Goal: Find specific page/section: Find specific page/section

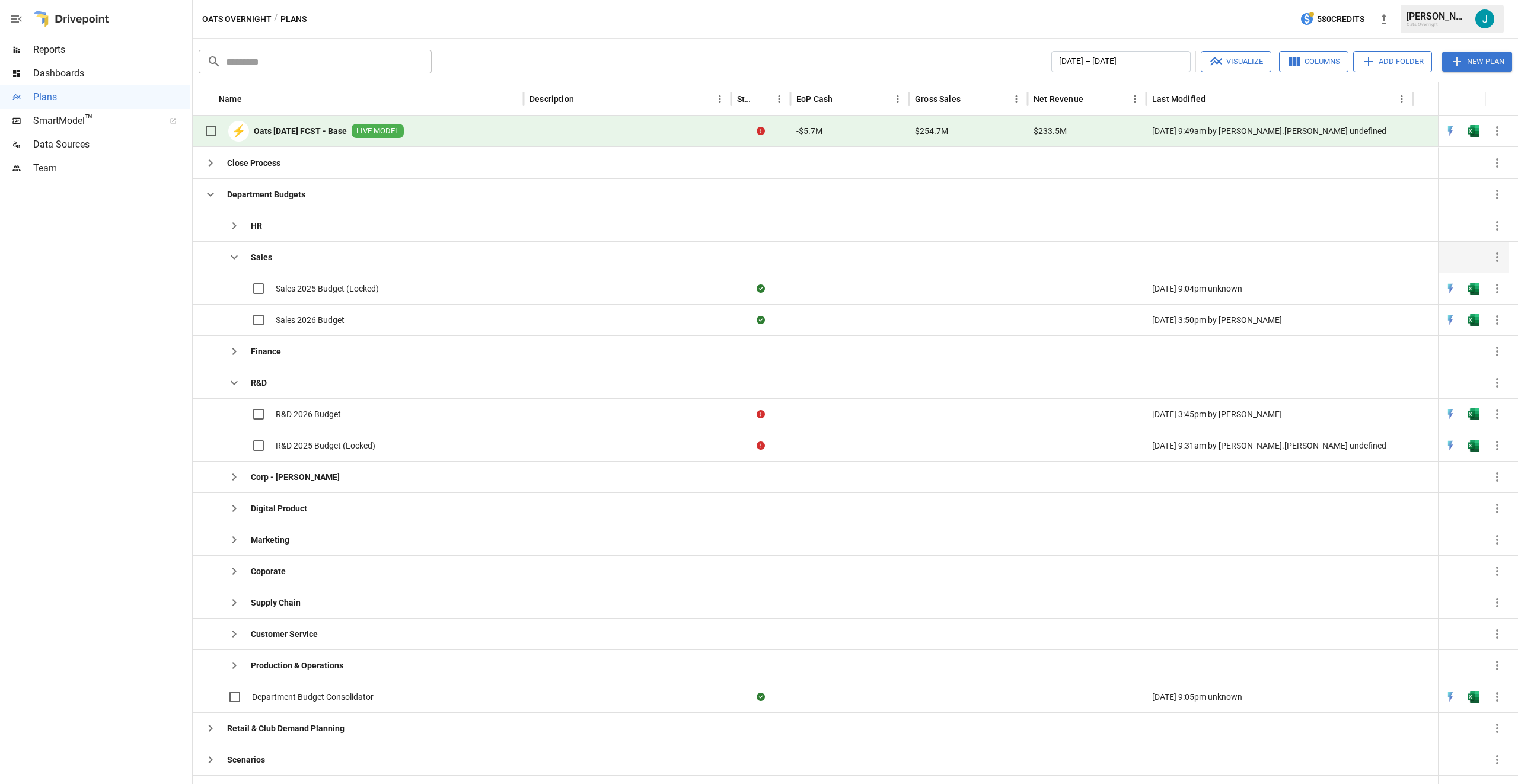
click at [236, 258] on icon "button" at bounding box center [234, 257] width 14 height 14
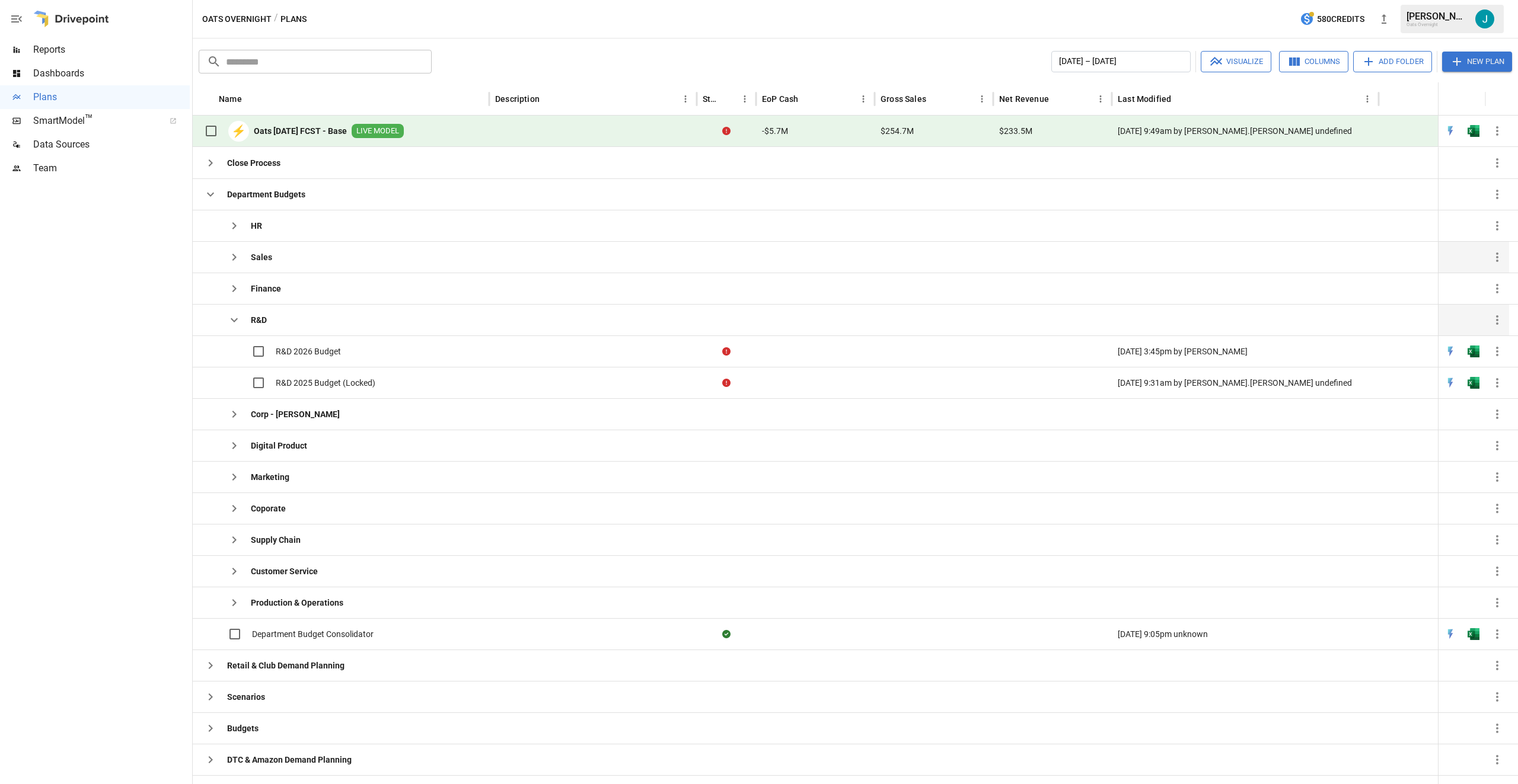
click at [234, 315] on icon "button" at bounding box center [234, 320] width 14 height 14
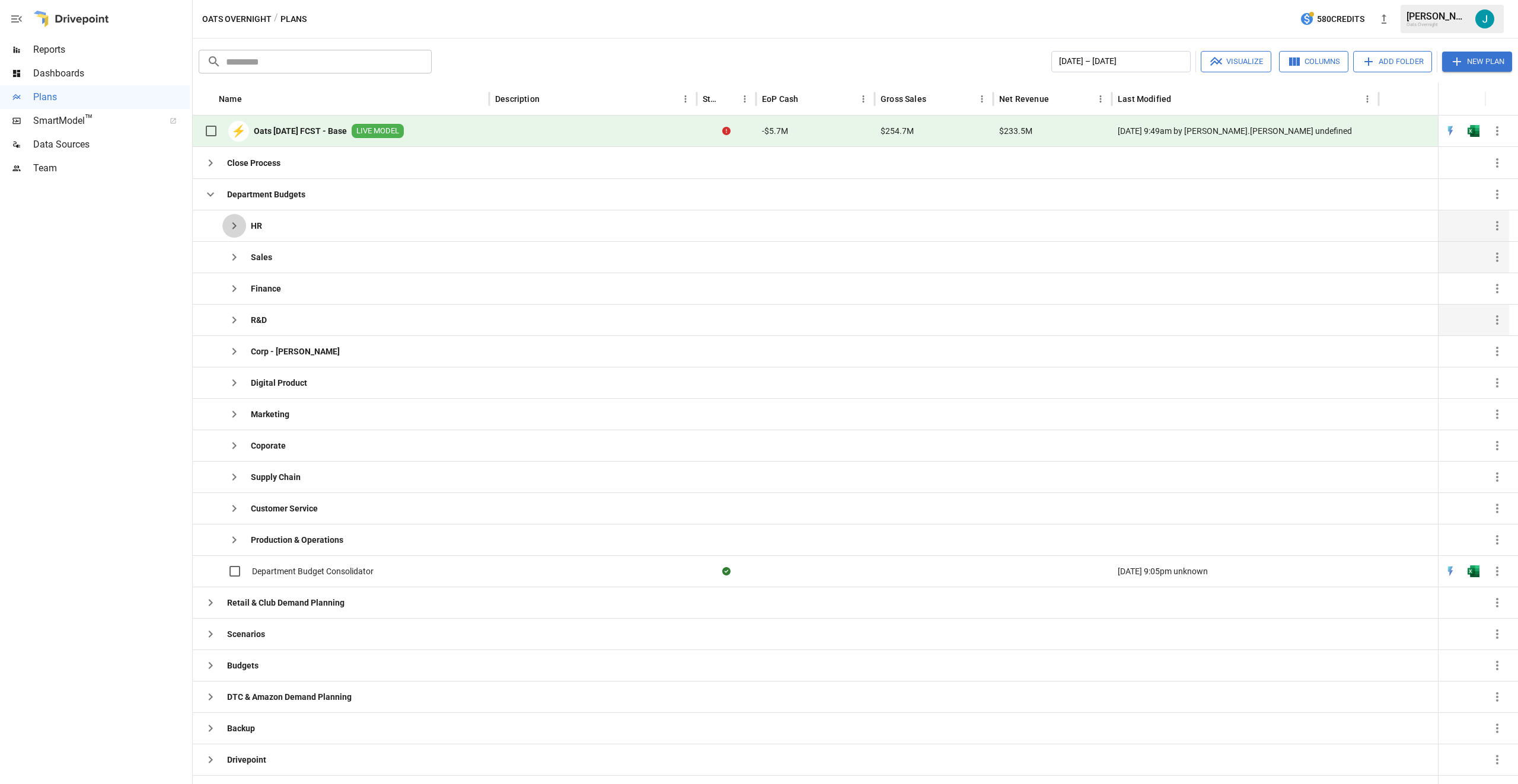
click at [237, 230] on icon "button" at bounding box center [234, 226] width 14 height 14
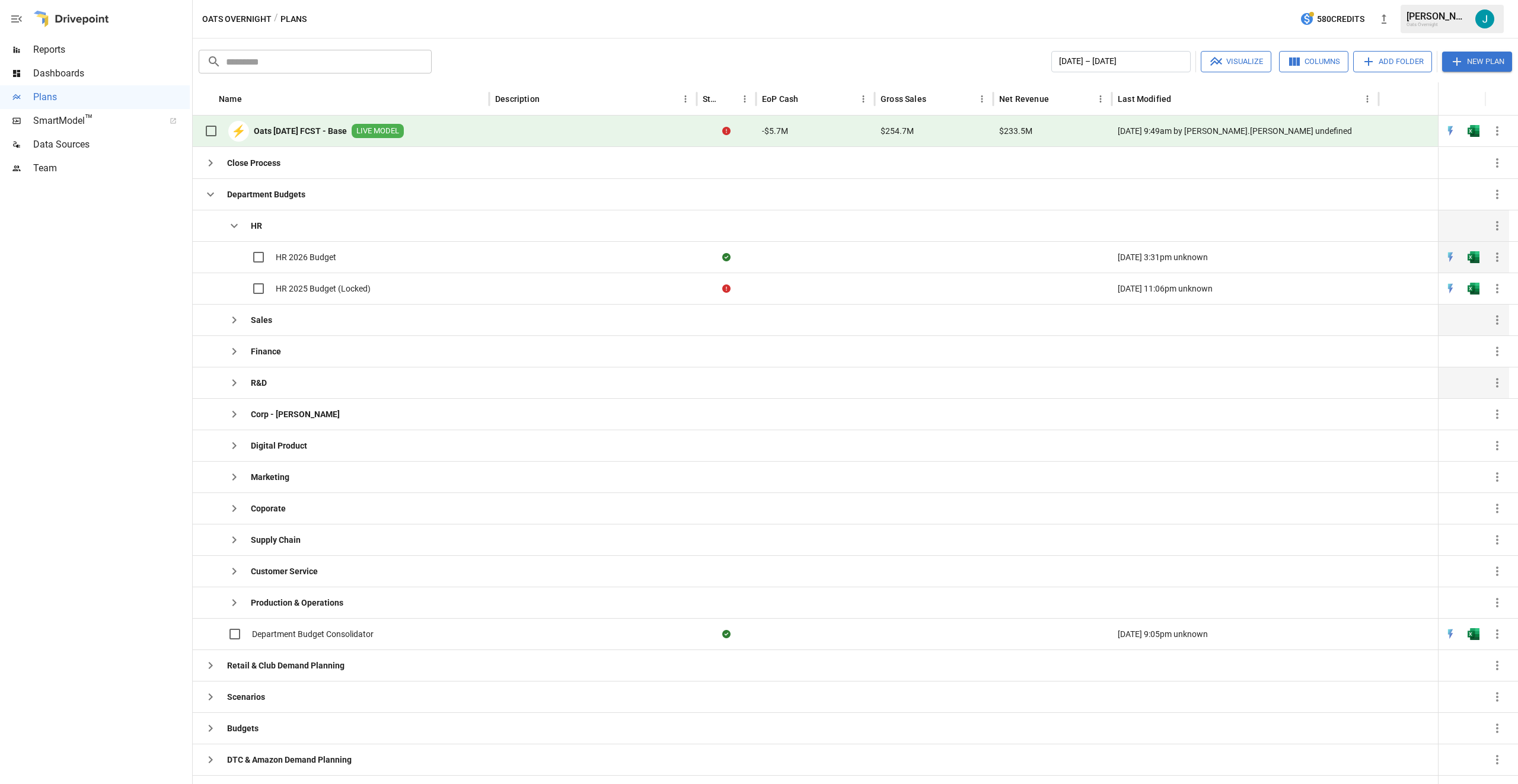
click at [320, 252] on span "HR 2026 Budget" at bounding box center [306, 257] width 61 height 12
drag, startPoint x: 232, startPoint y: 224, endPoint x: 230, endPoint y: 233, distance: 9.2
click at [232, 224] on icon "button" at bounding box center [234, 226] width 14 height 14
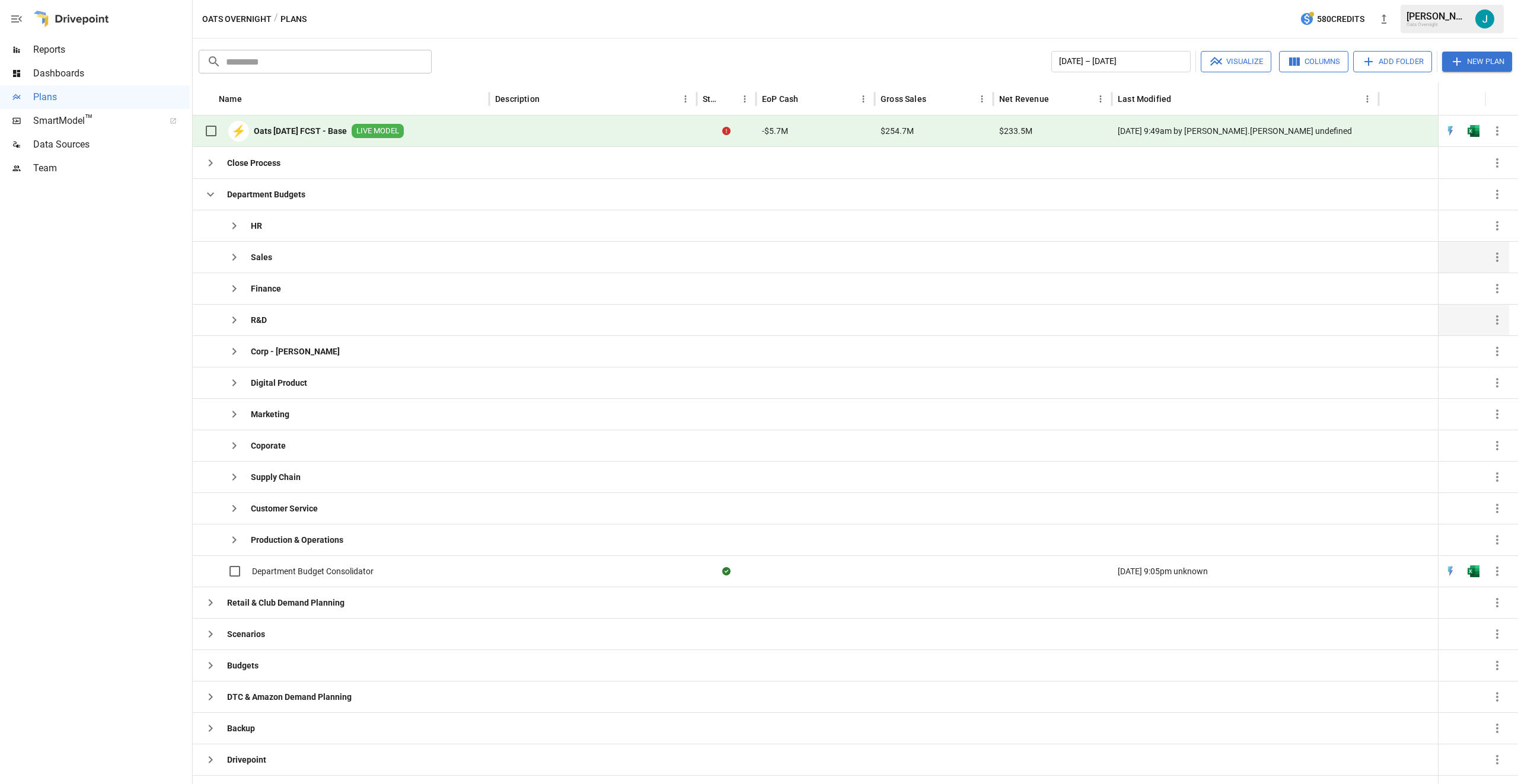
click at [230, 252] on icon "button" at bounding box center [234, 257] width 14 height 14
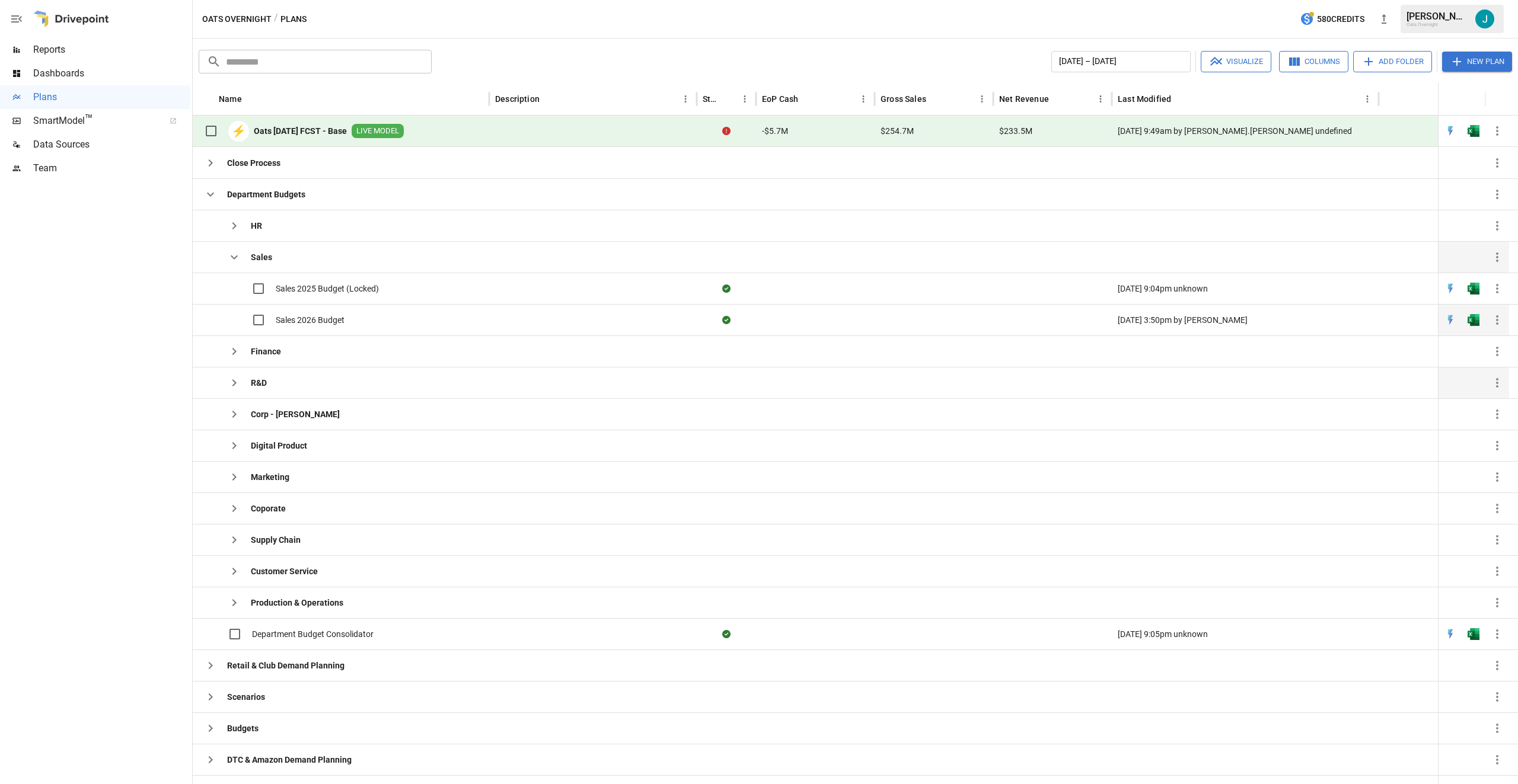
click at [308, 312] on div "Sales 2026 Budget" at bounding box center [271, 320] width 145 height 25
click at [329, 317] on span "Sales 2026 Budget" at bounding box center [310, 319] width 69 height 12
click at [234, 252] on icon "button" at bounding box center [234, 257] width 14 height 14
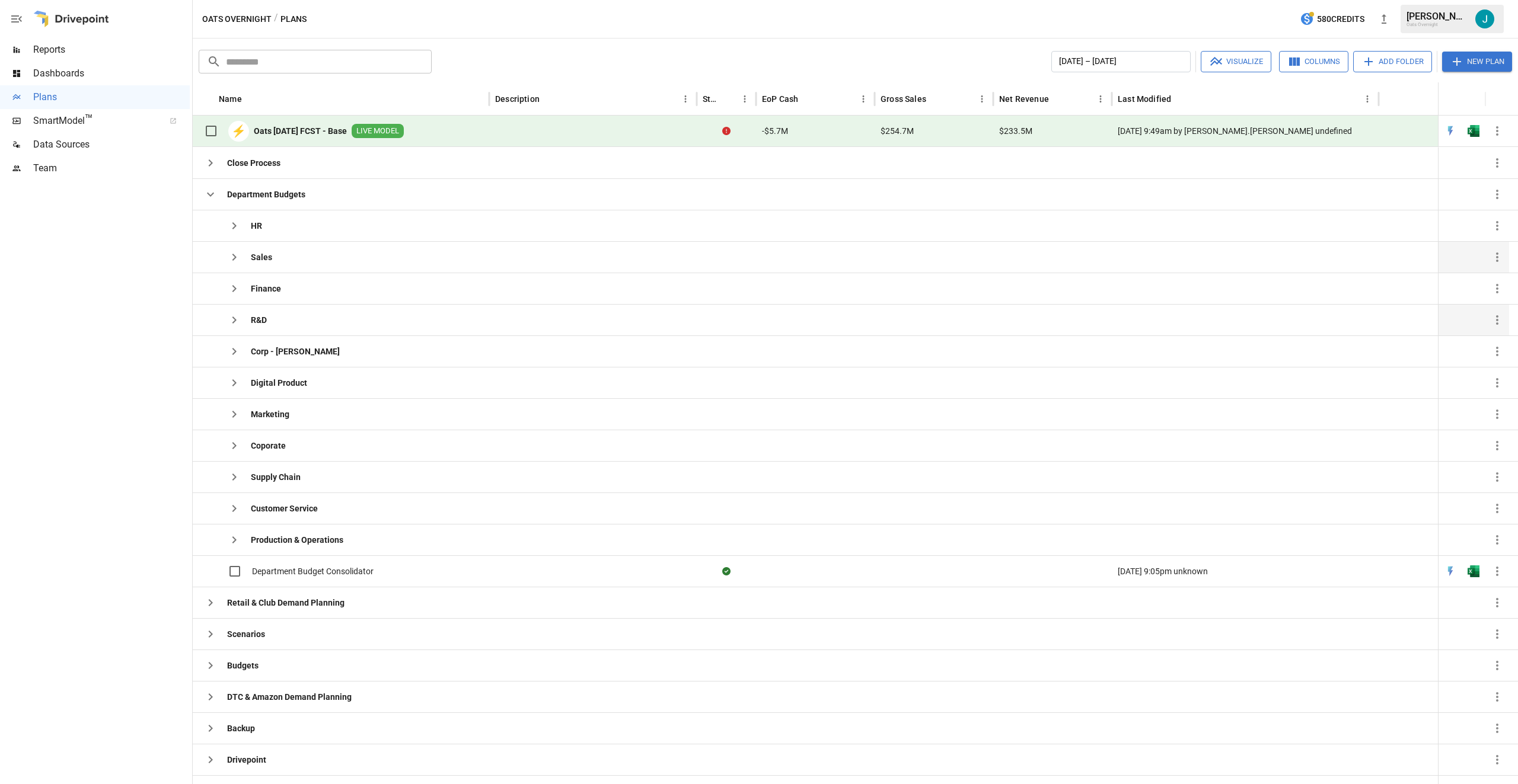
click at [231, 318] on icon "button" at bounding box center [234, 320] width 14 height 14
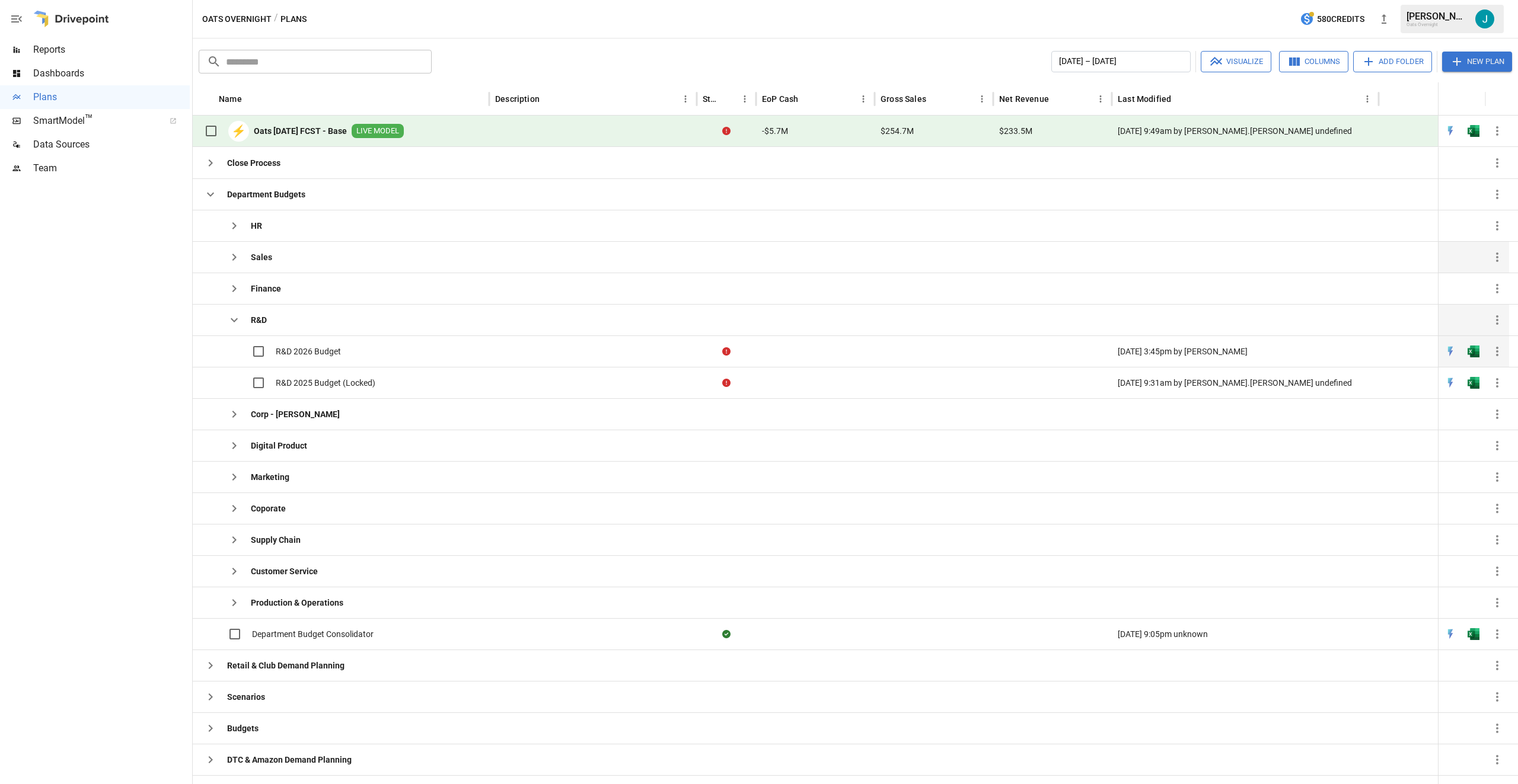
click at [303, 351] on span "R&D 2026 Budget" at bounding box center [308, 351] width 65 height 12
click at [236, 318] on icon "button" at bounding box center [234, 320] width 14 height 14
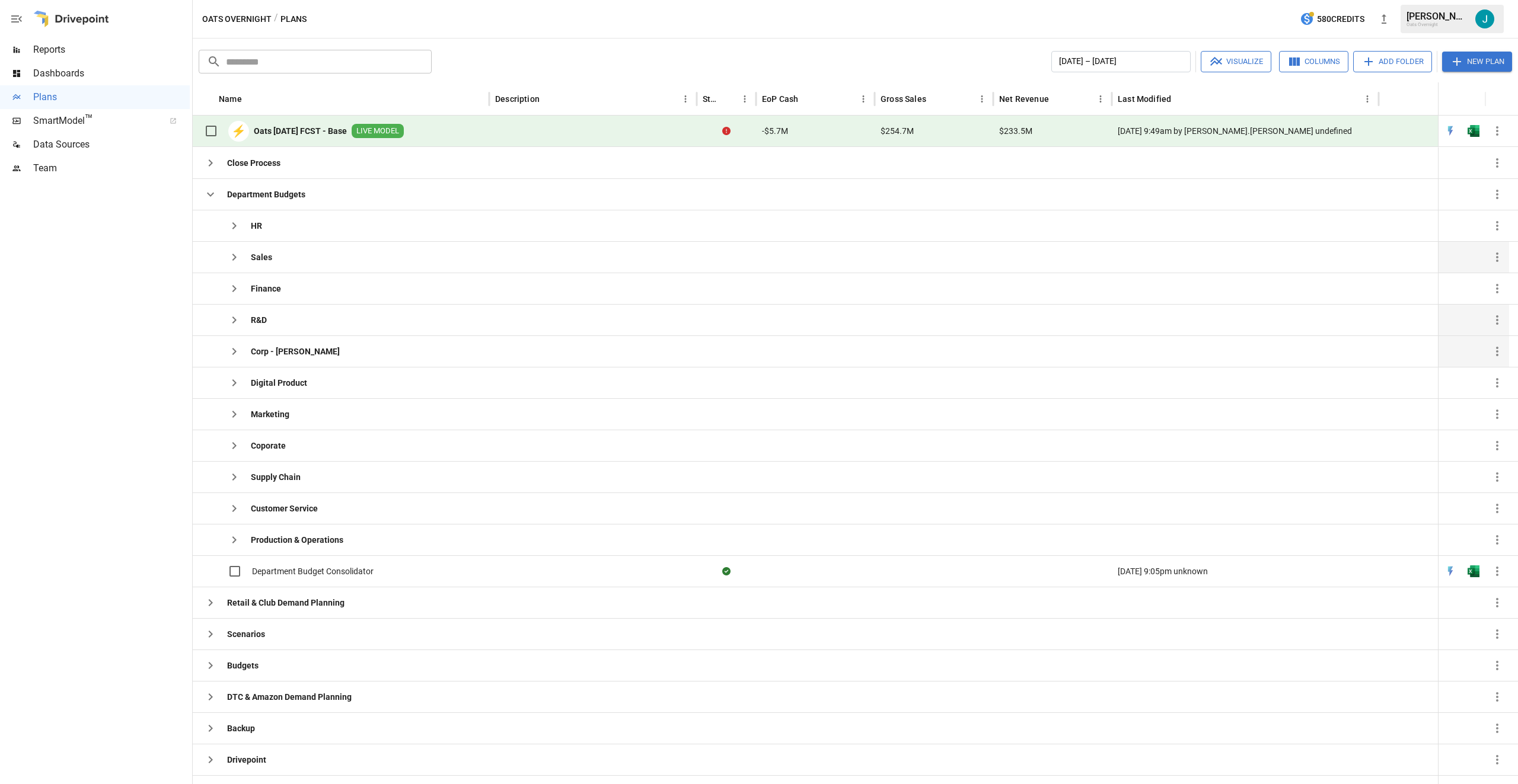
click at [230, 349] on icon "button" at bounding box center [234, 351] width 14 height 14
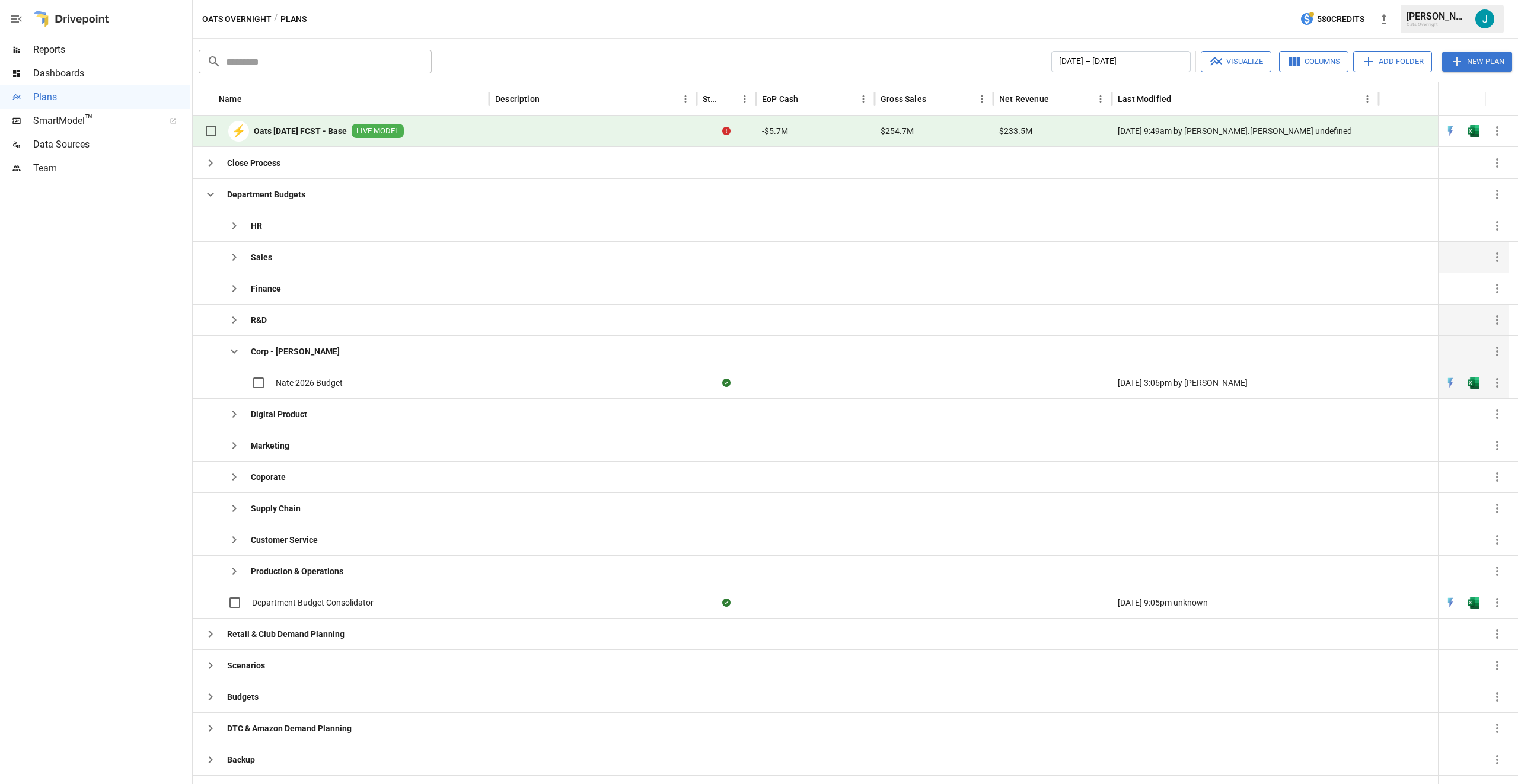
click at [313, 383] on span "Nate 2026 Budget" at bounding box center [309, 383] width 67 height 12
click at [226, 348] on button "button" at bounding box center [234, 351] width 24 height 24
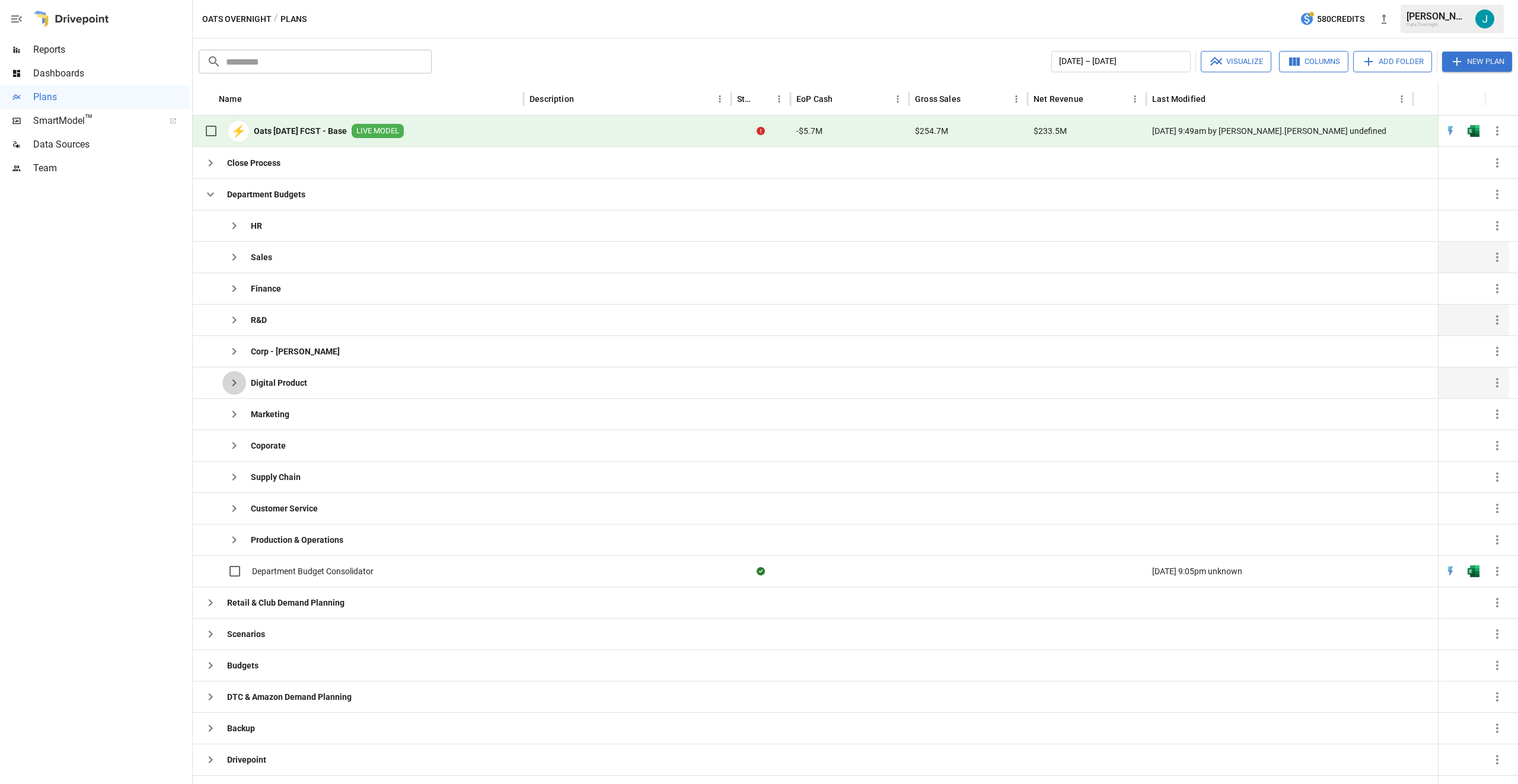
click at [230, 384] on icon "button" at bounding box center [234, 383] width 14 height 14
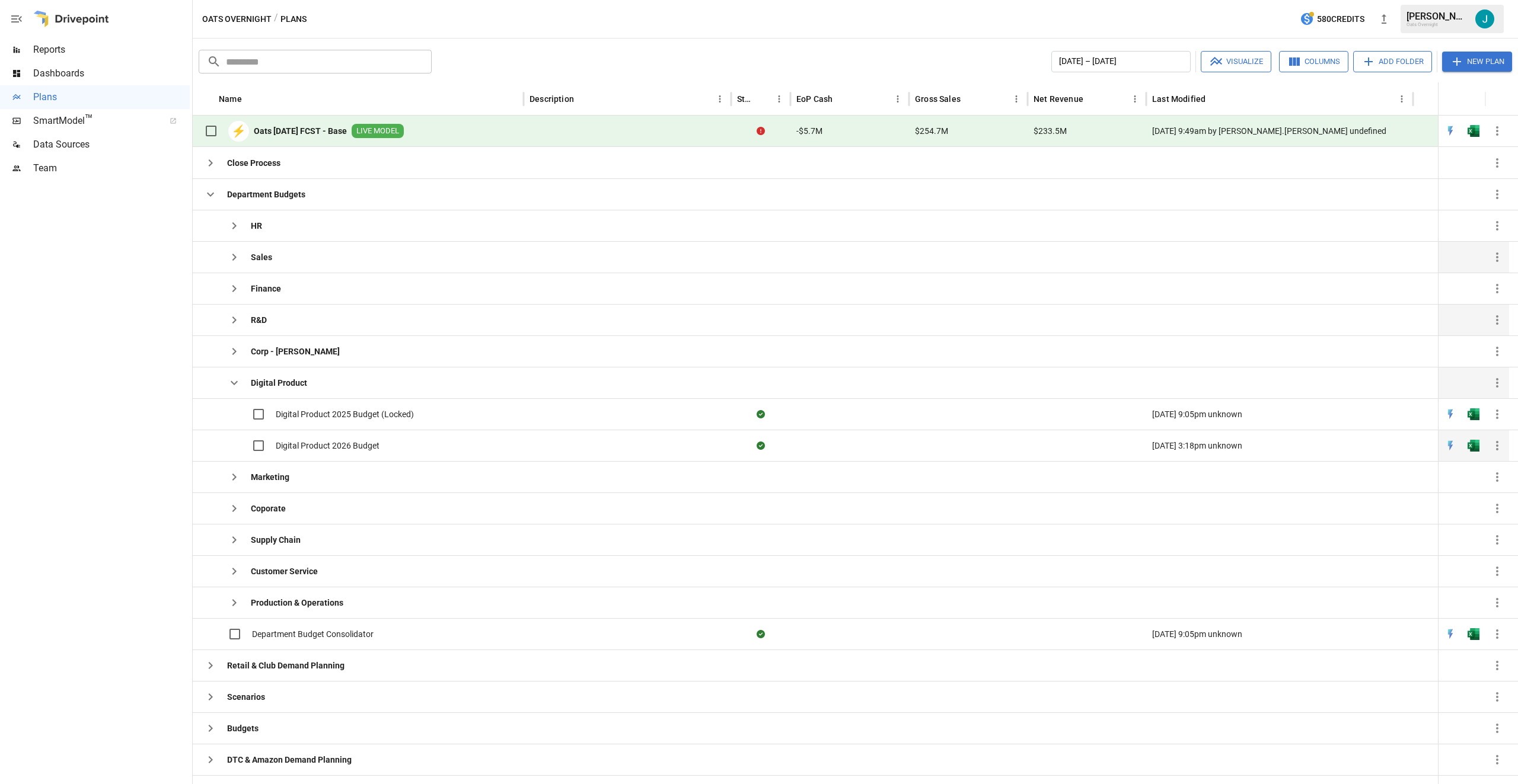
click at [326, 450] on span "Digital Product 2026 Budget" at bounding box center [328, 445] width 104 height 12
click at [233, 383] on icon "button" at bounding box center [234, 383] width 7 height 4
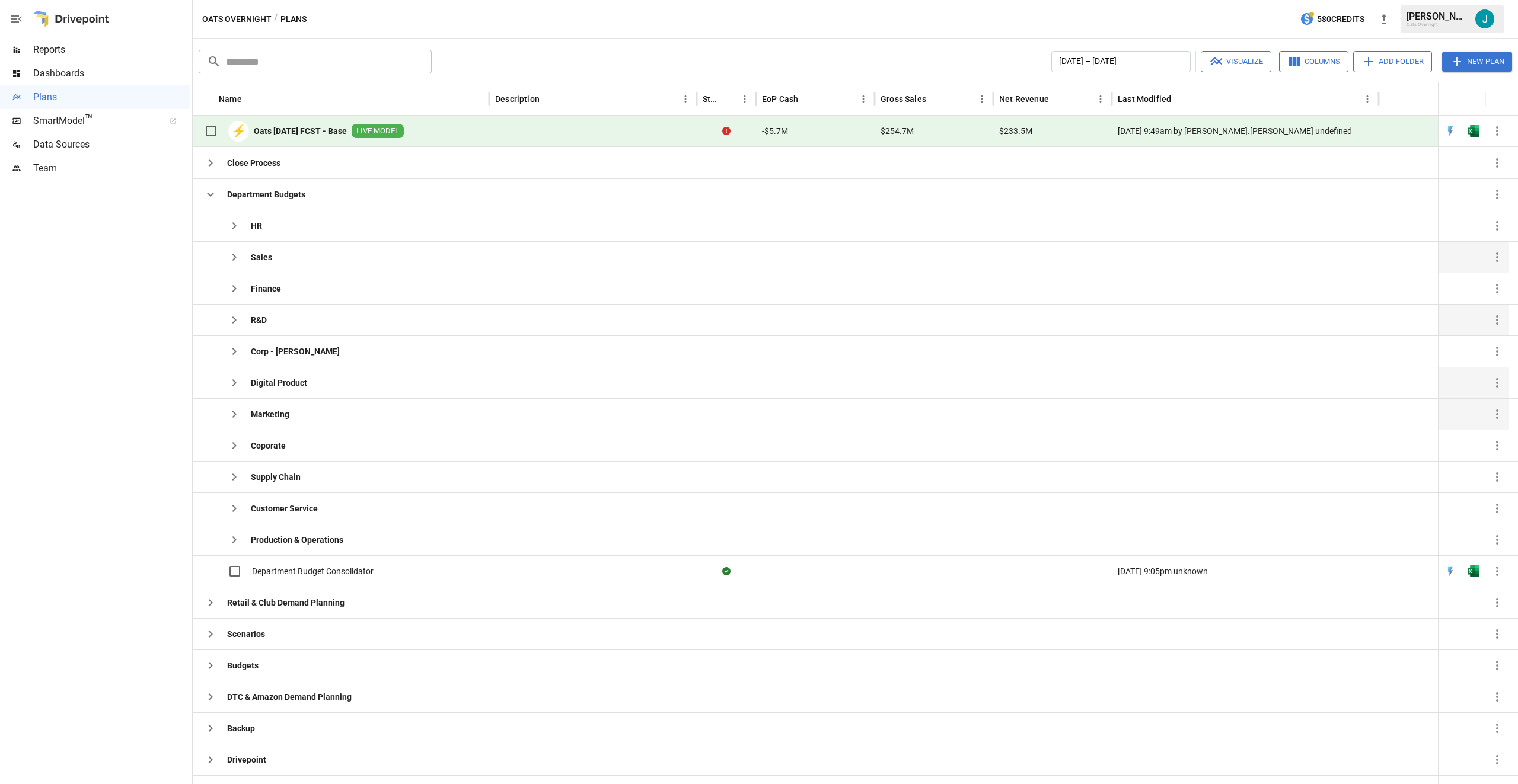
click at [230, 412] on icon "button" at bounding box center [234, 414] width 14 height 14
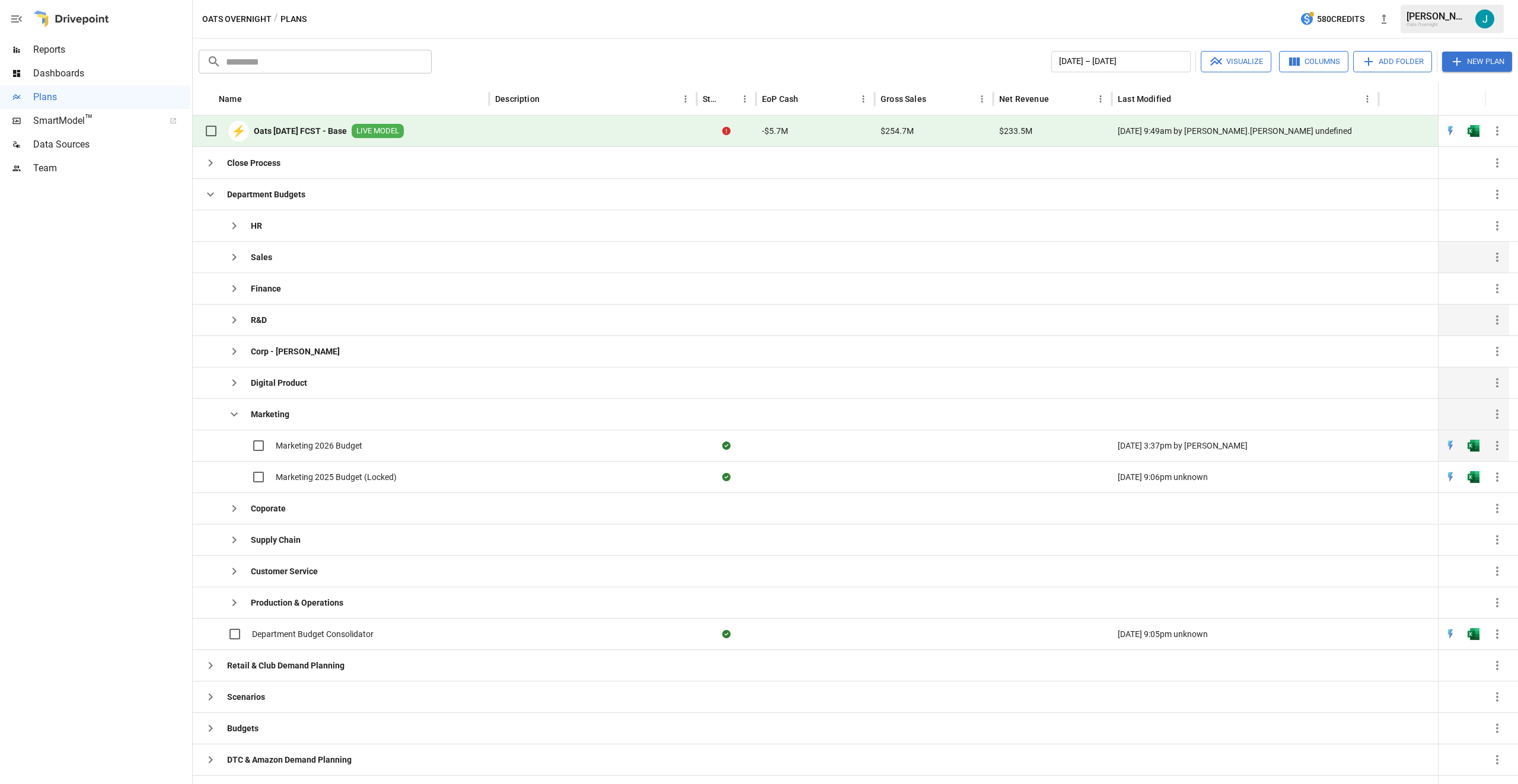
click at [293, 444] on span "Marketing 2026 Budget" at bounding box center [319, 445] width 87 height 12
click at [234, 416] on icon "button" at bounding box center [234, 414] width 7 height 4
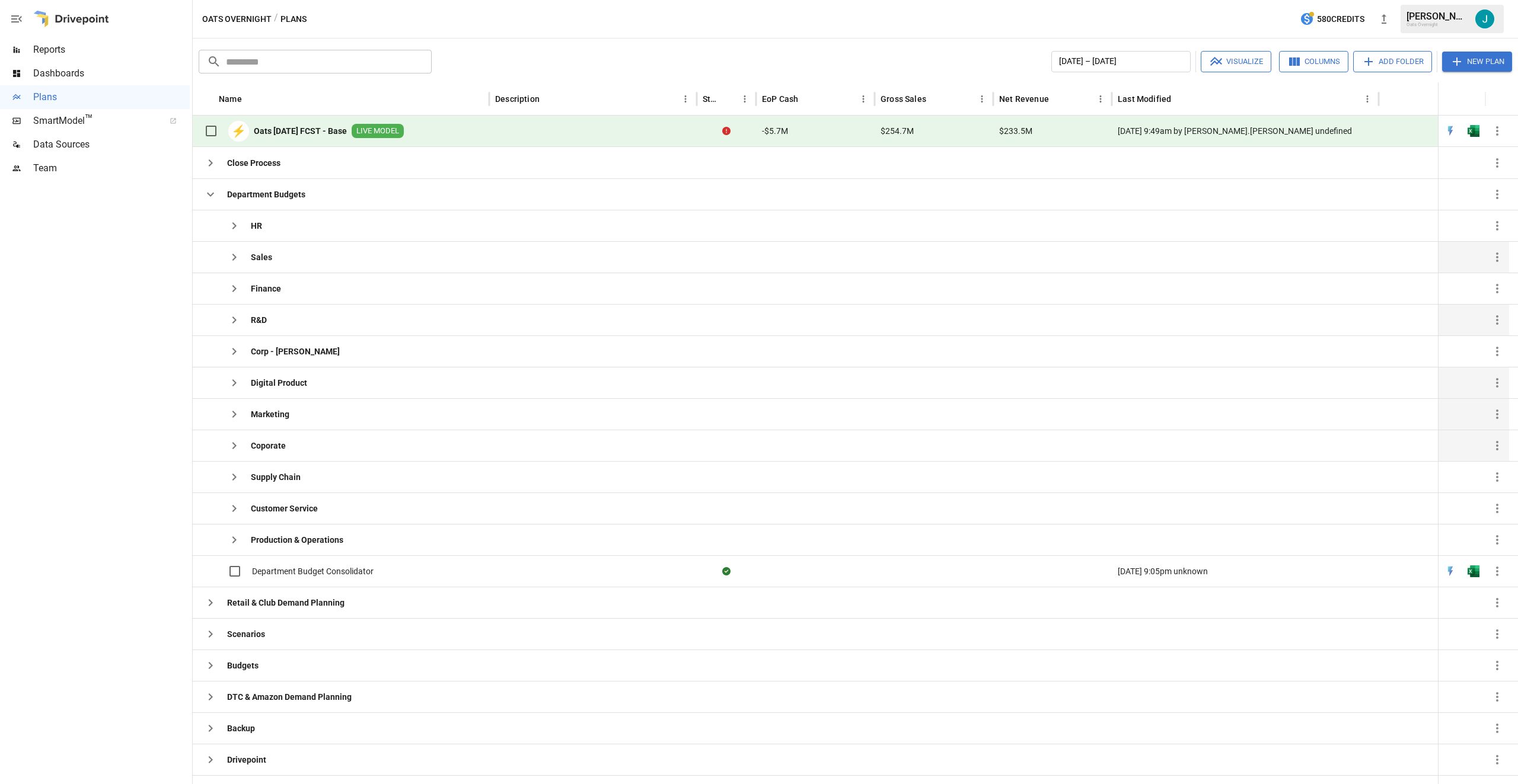
click at [233, 444] on icon "button" at bounding box center [234, 446] width 14 height 14
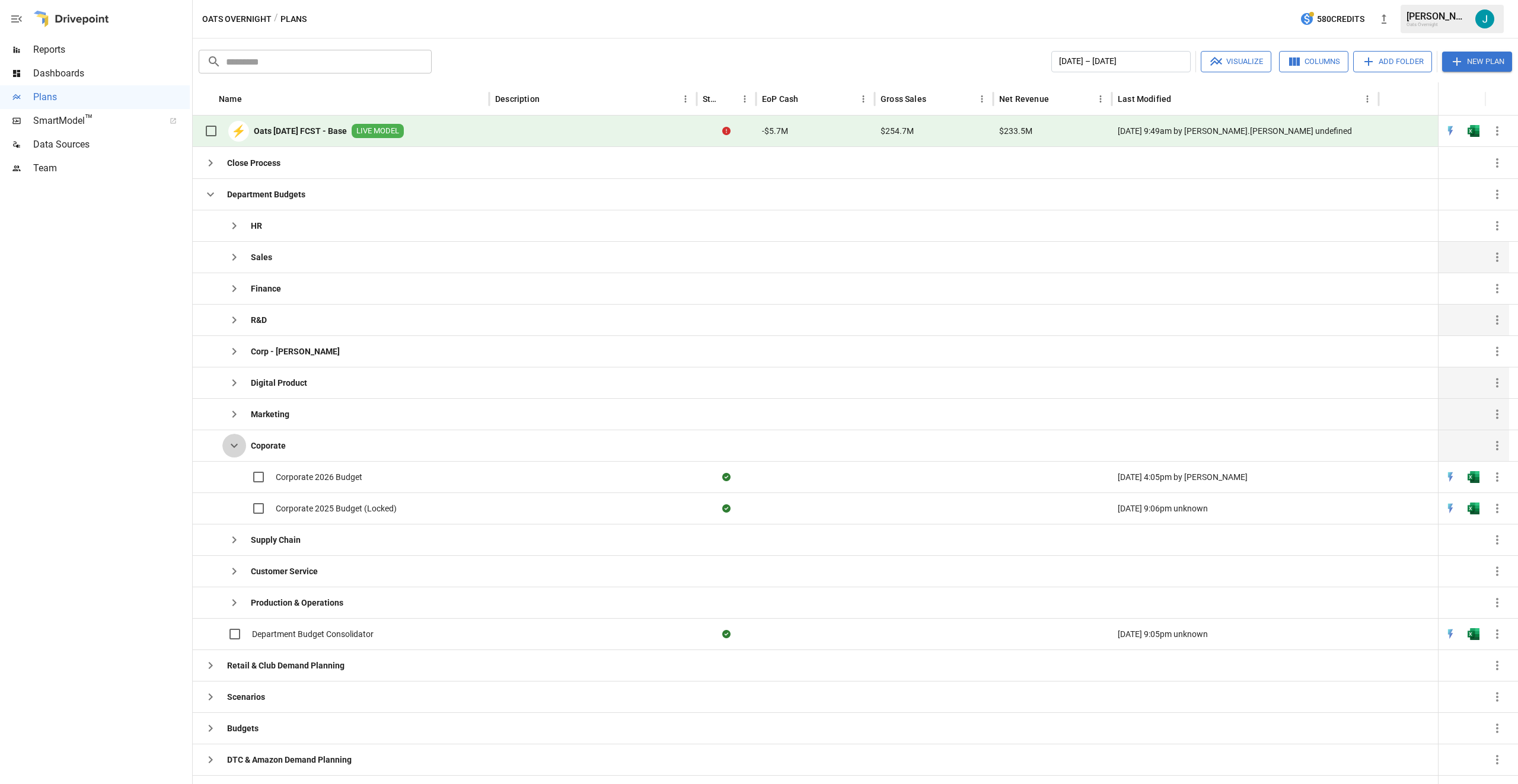
click at [232, 444] on icon "button" at bounding box center [234, 446] width 14 height 14
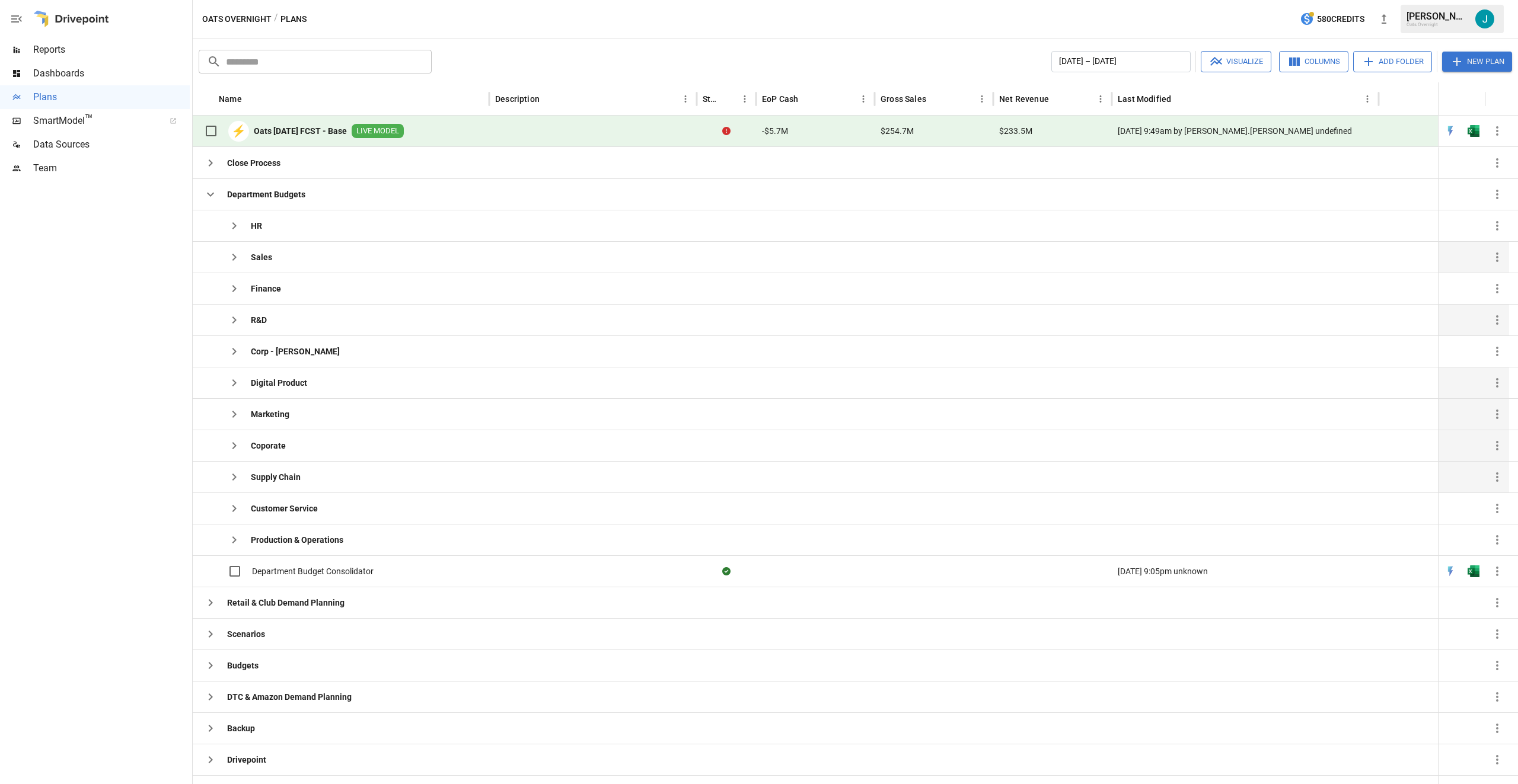
click at [235, 471] on icon "button" at bounding box center [234, 477] width 14 height 14
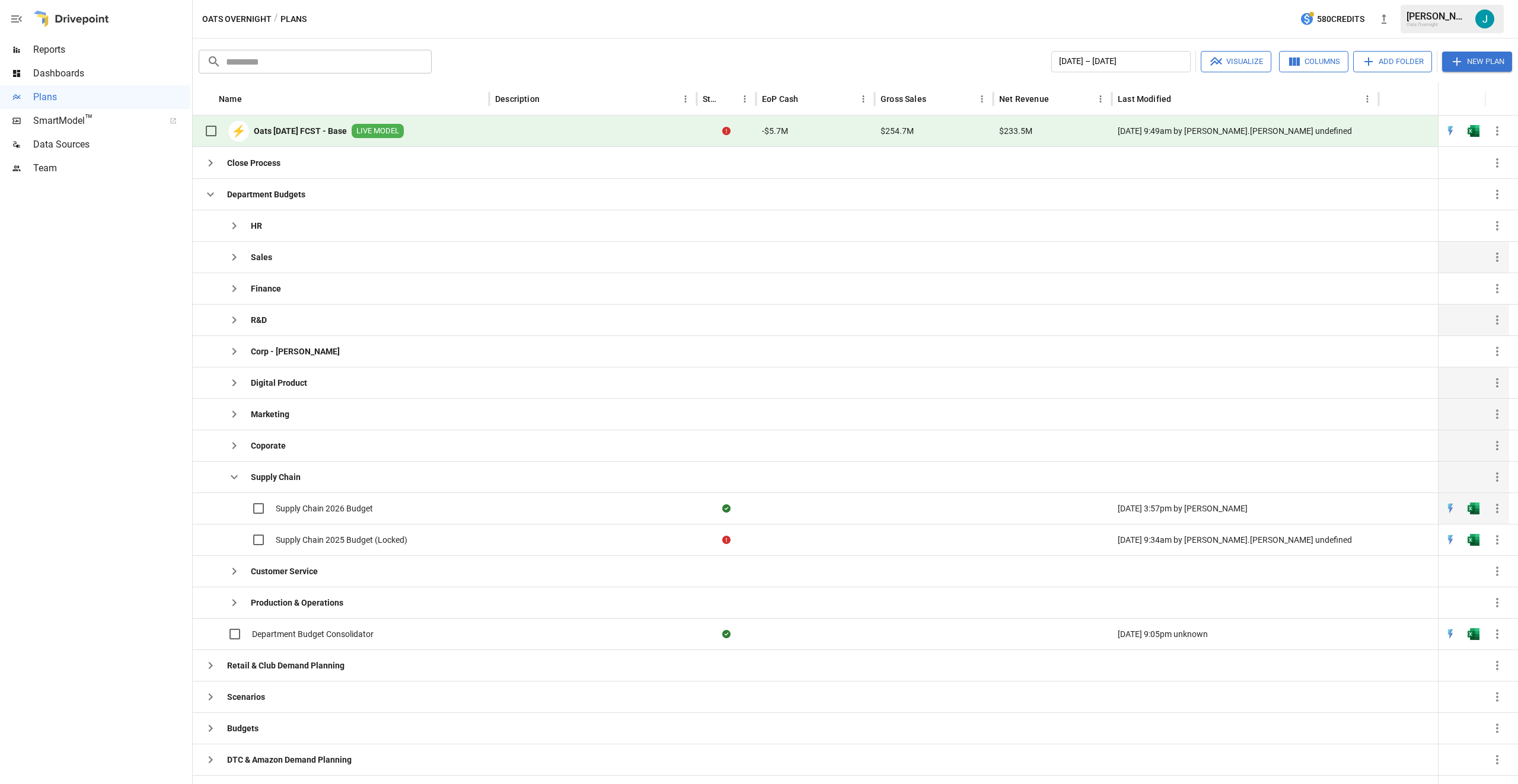
click at [294, 508] on span "Supply Chain 2026 Budget" at bounding box center [324, 508] width 97 height 12
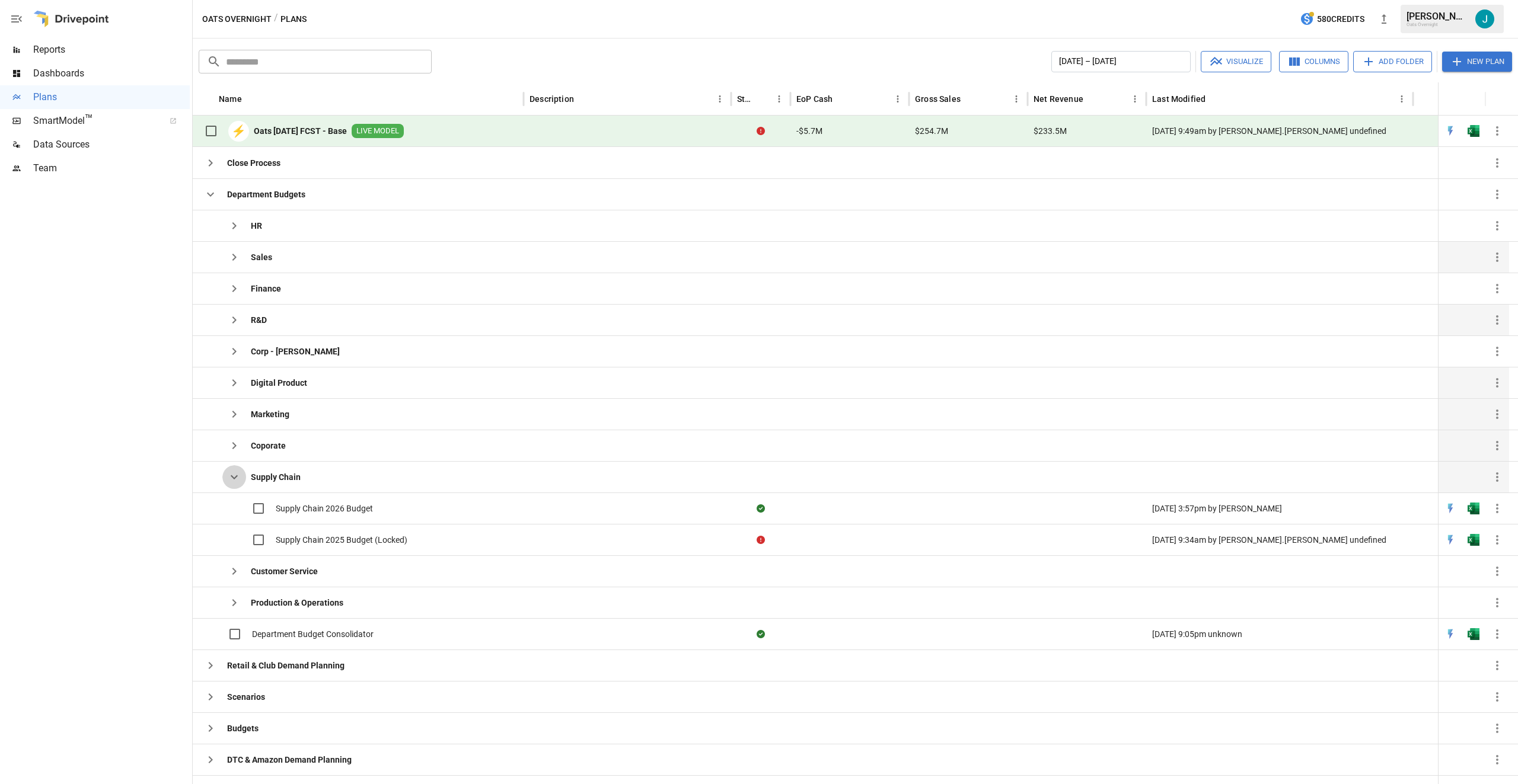
click at [236, 477] on icon "button" at bounding box center [234, 477] width 14 height 14
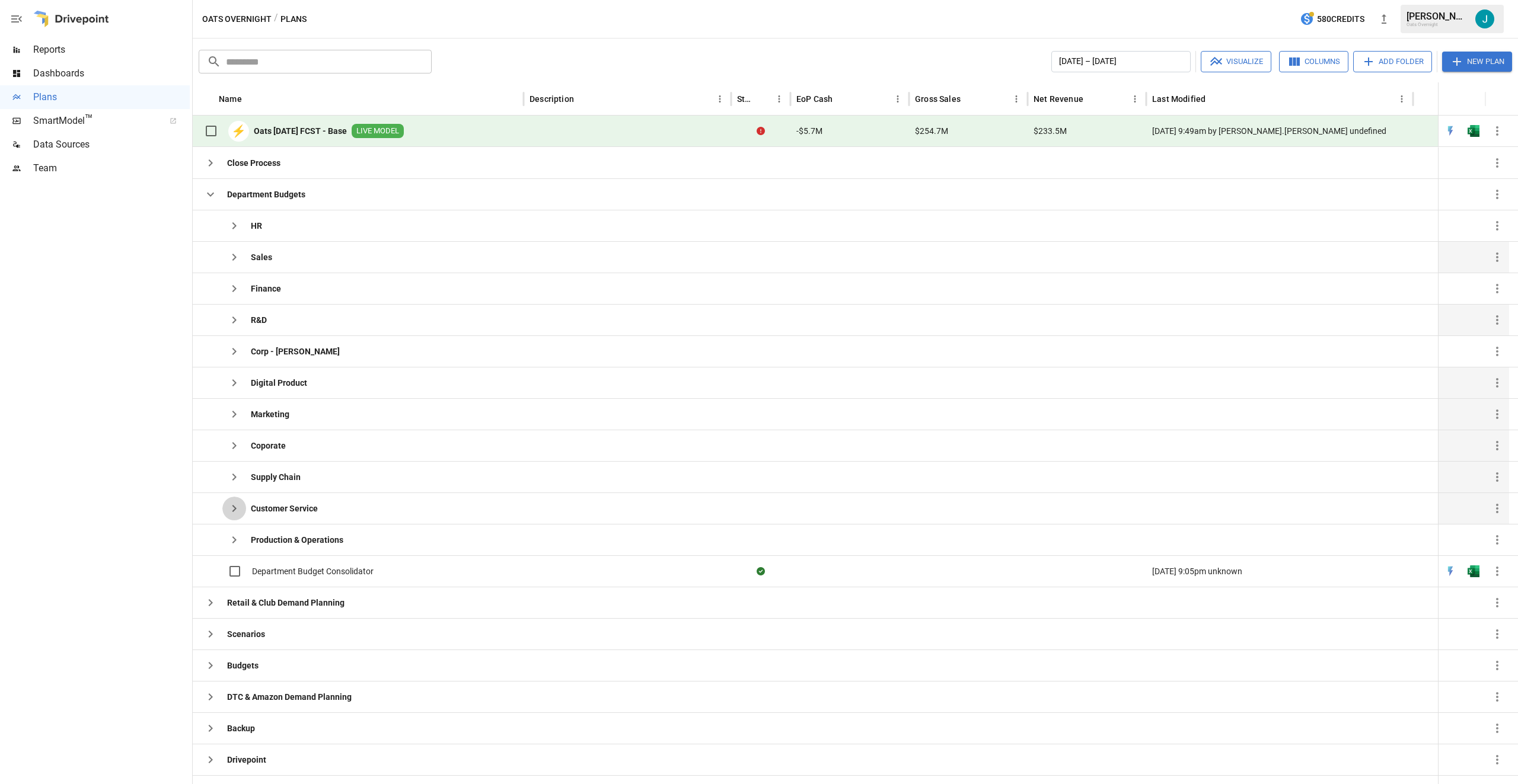
click at [232, 510] on icon "button" at bounding box center [234, 508] width 14 height 14
click at [320, 573] on span "Customer Service 2026 Budget" at bounding box center [332, 571] width 113 height 12
